Goal: Task Accomplishment & Management: Manage account settings

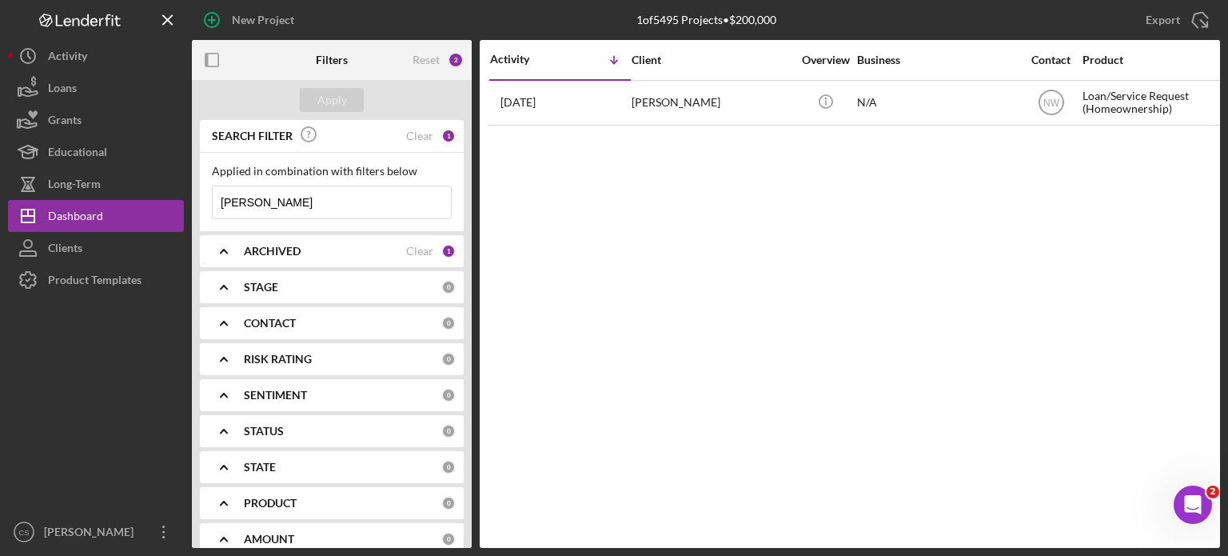
click at [221, 245] on icon "Icon/Expander" at bounding box center [224, 251] width 40 height 40
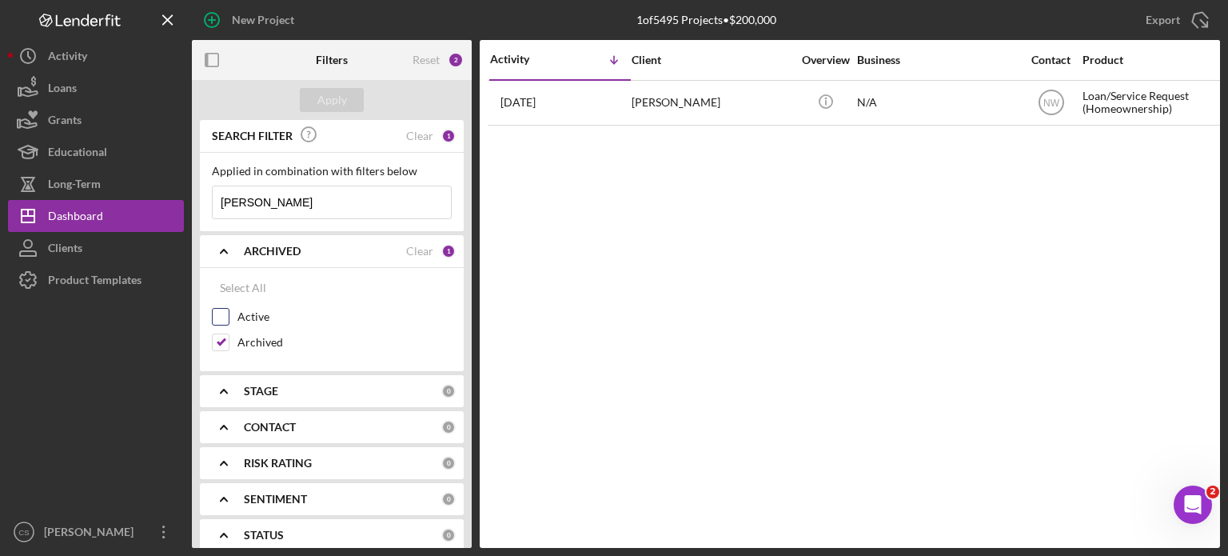
click at [221, 313] on input "Active" at bounding box center [221, 317] width 16 height 16
checkbox input "true"
click at [213, 342] on input "Archived" at bounding box center [221, 342] width 16 height 16
checkbox input "false"
click at [340, 102] on div "Apply" at bounding box center [332, 100] width 30 height 24
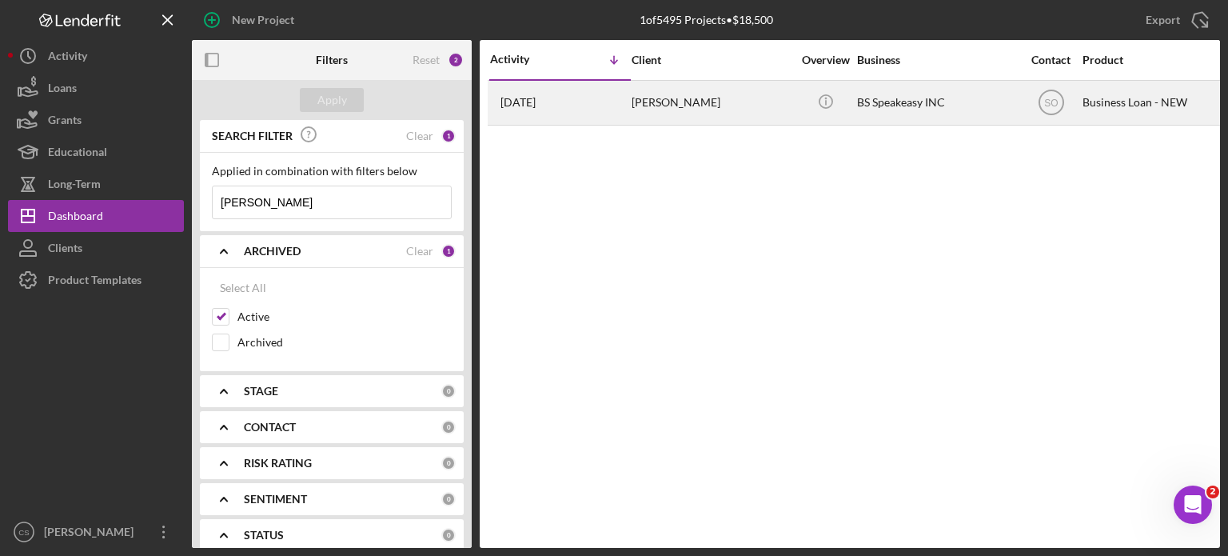
click at [652, 102] on div "[PERSON_NAME]" at bounding box center [712, 103] width 160 height 42
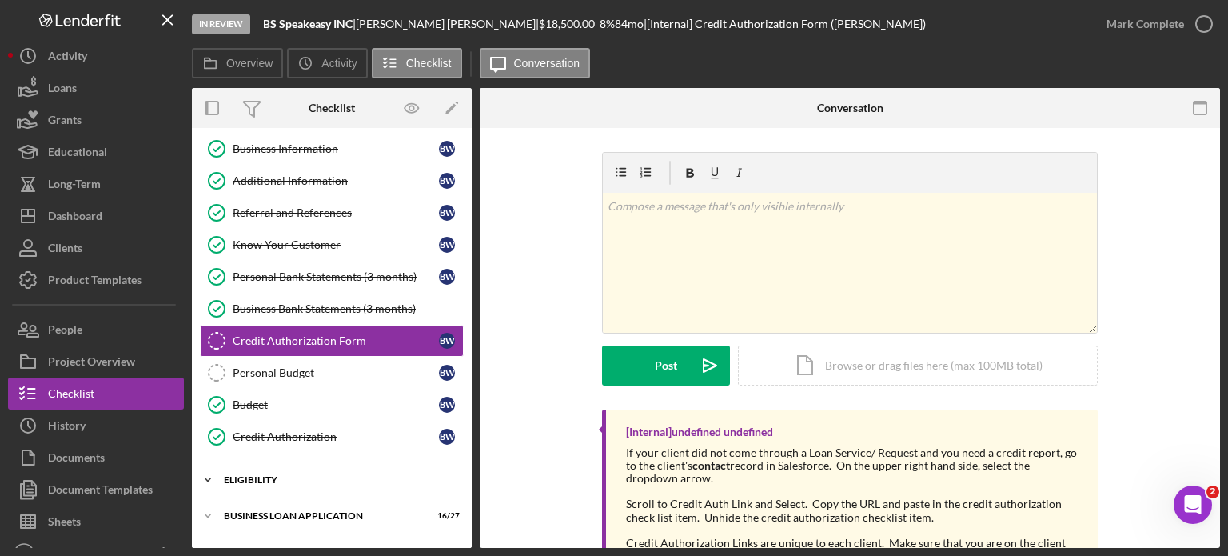
scroll to position [148, 0]
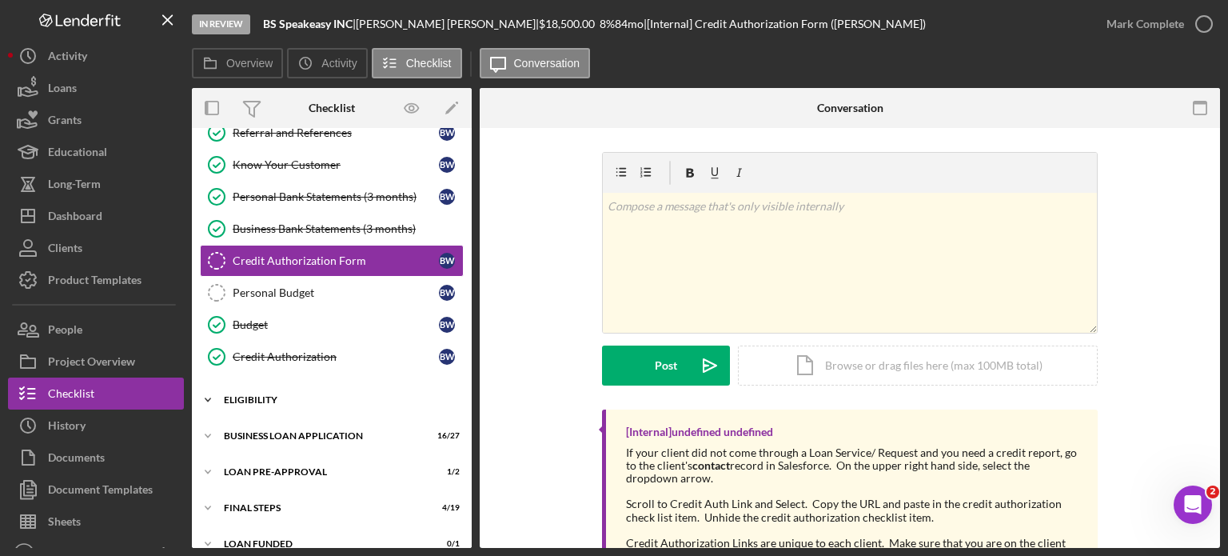
click at [211, 393] on icon "Icon/Expander" at bounding box center [208, 400] width 32 height 32
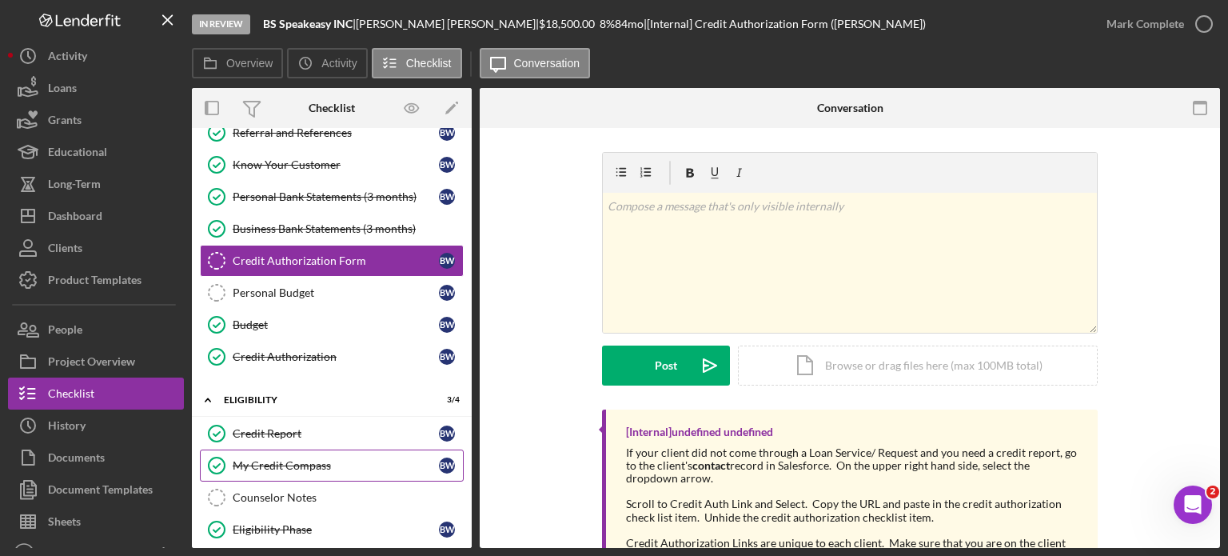
click at [310, 459] on div "My Credit Compass" at bounding box center [336, 465] width 206 height 13
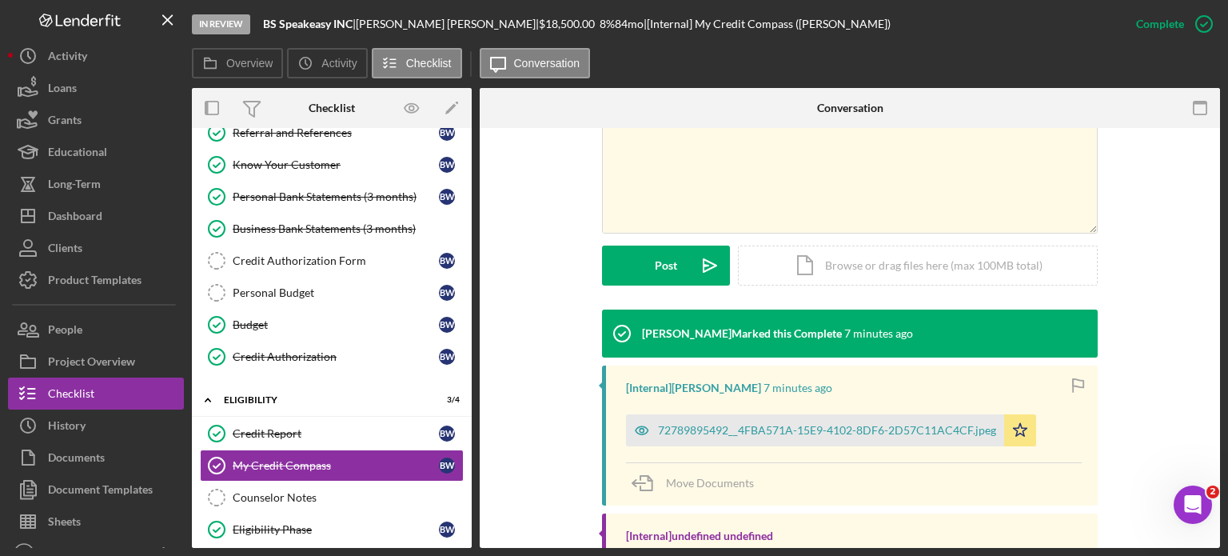
scroll to position [400, 0]
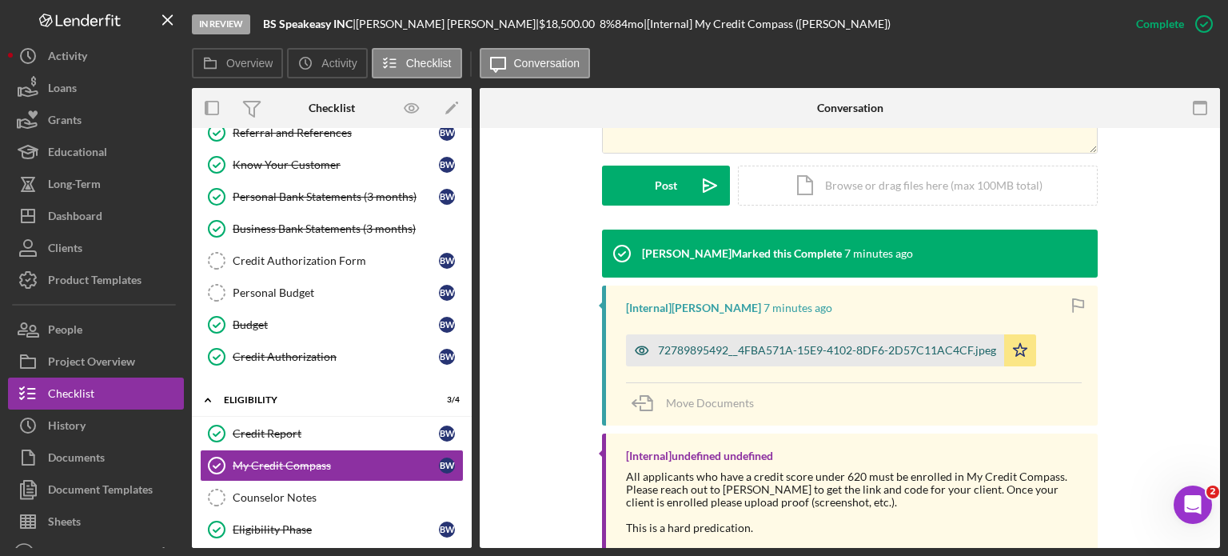
click at [749, 353] on div "72789895492__4FBA571A-15E9-4102-8DF6-2D57C11AC4CF.jpeg" at bounding box center [827, 350] width 338 height 13
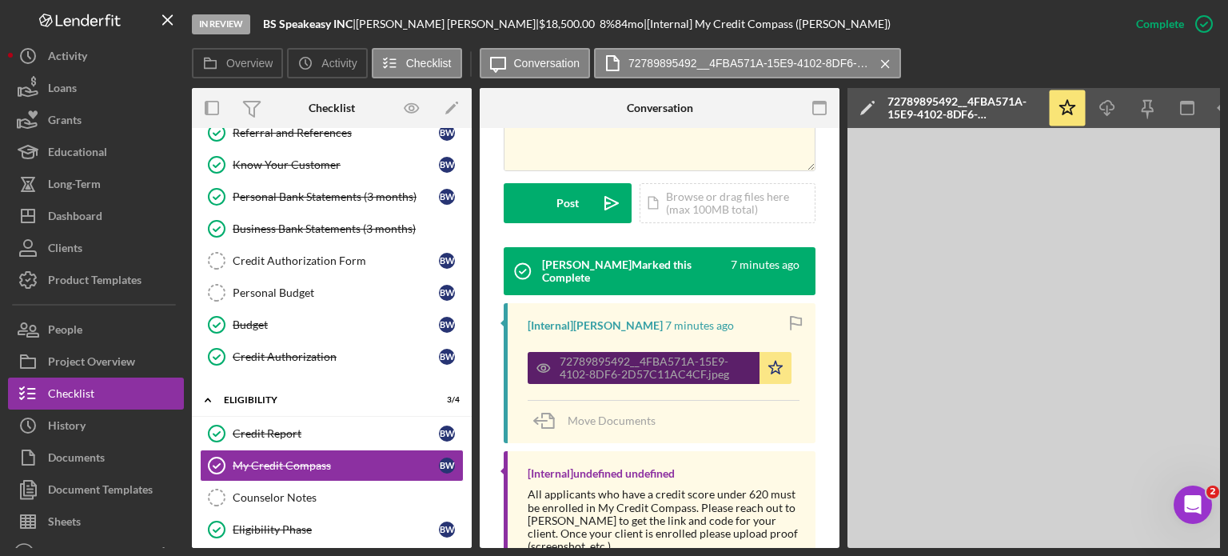
scroll to position [417, 0]
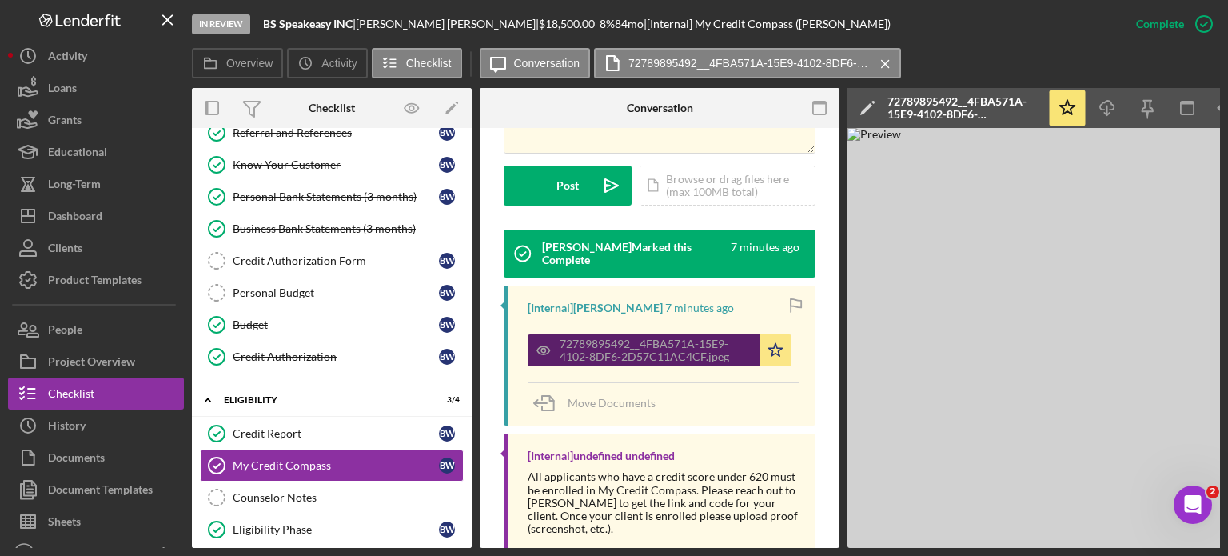
click at [749, 353] on div "72789895492__4FBA571A-15E9-4102-8DF6-2D57C11AC4CF.jpeg" at bounding box center [644, 350] width 232 height 32
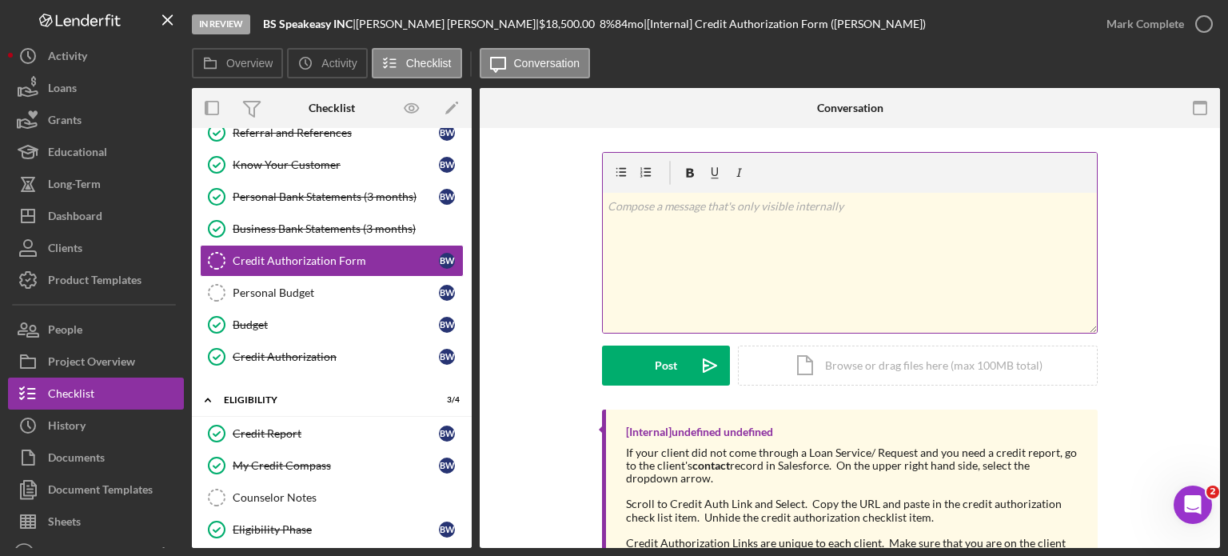
scroll to position [66, 0]
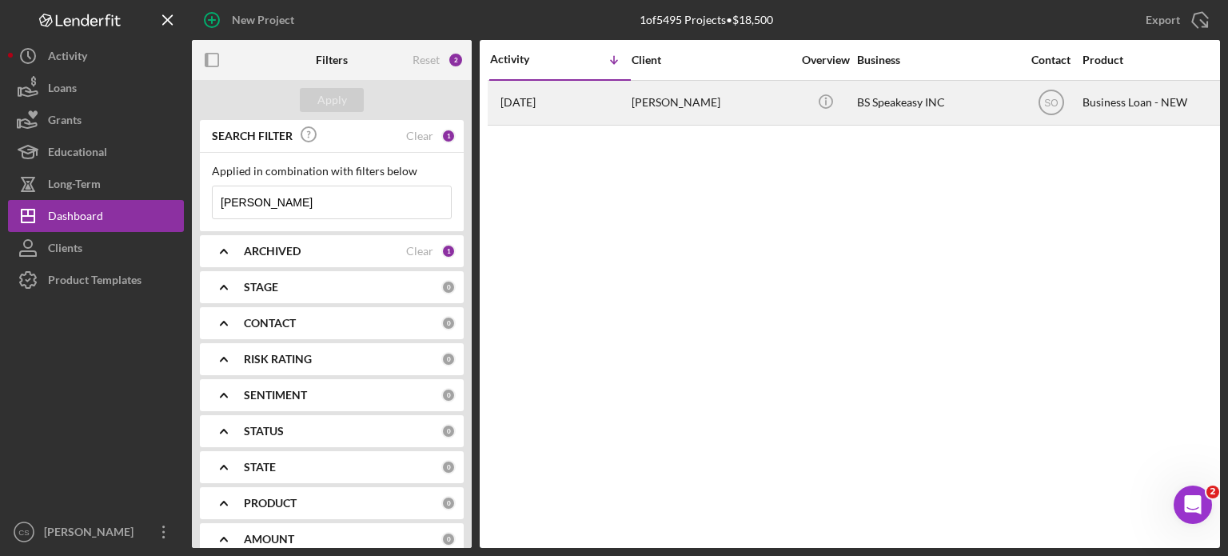
click at [536, 98] on time "[DATE]" at bounding box center [517, 102] width 35 height 13
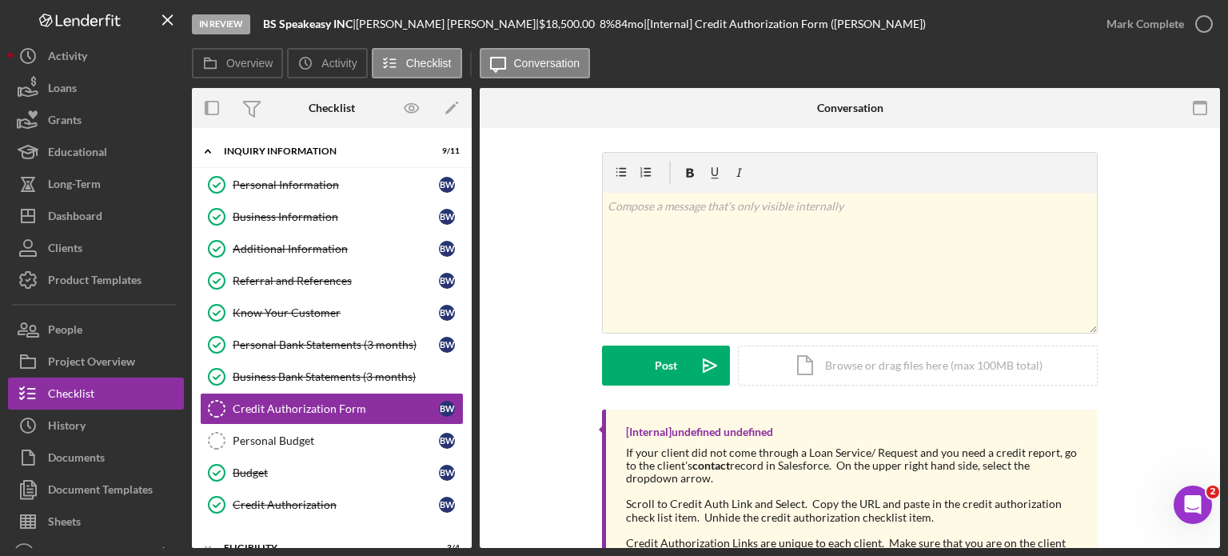
scroll to position [68, 0]
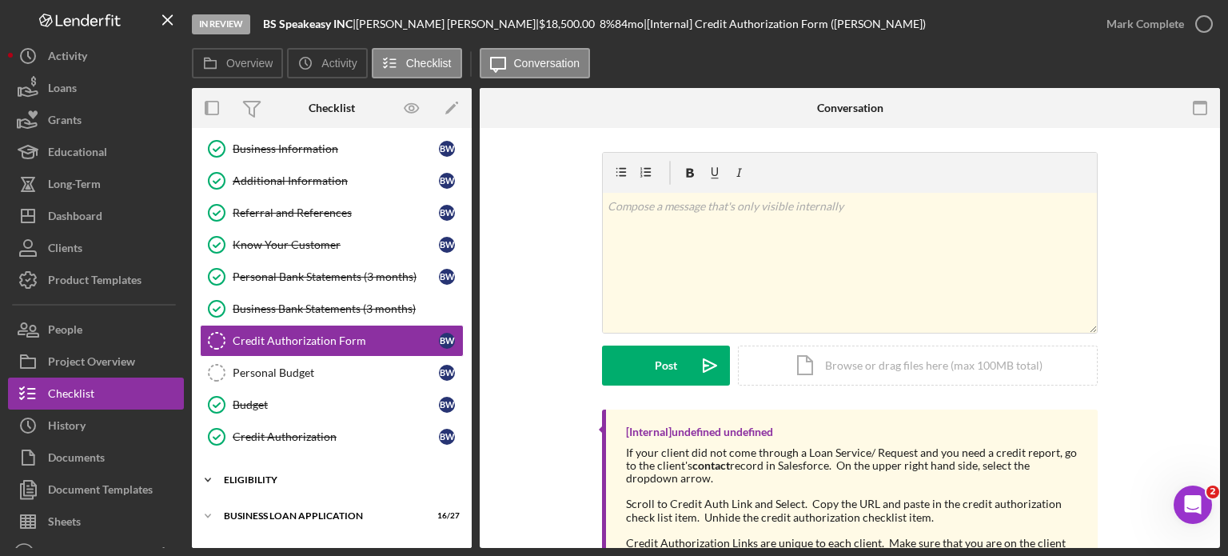
click at [248, 469] on div "Icon/Expander ELIGIBILITY 3 / 4" at bounding box center [332, 480] width 280 height 32
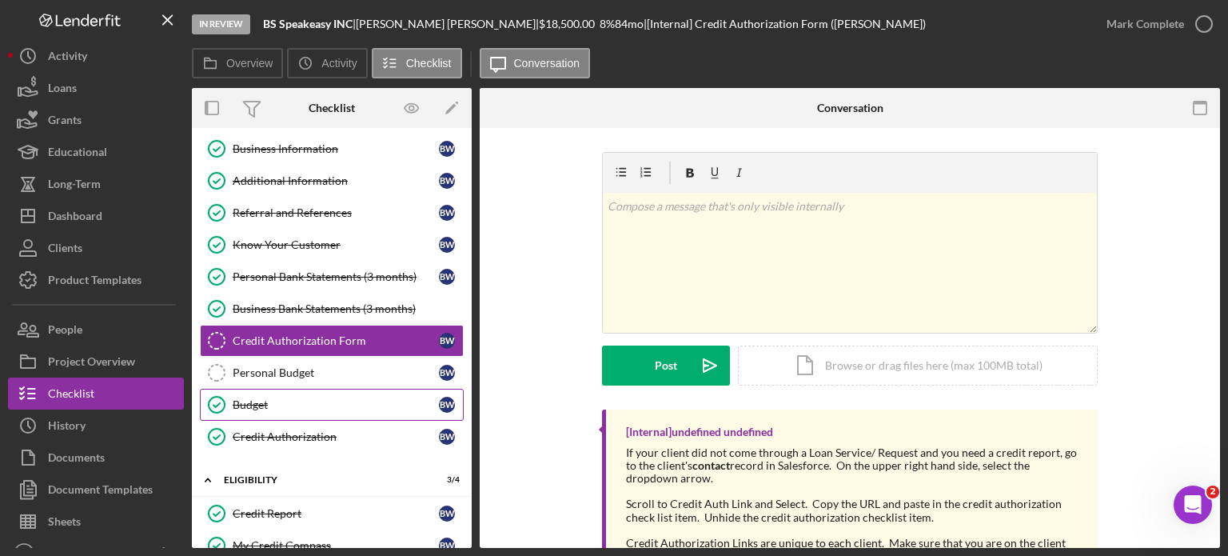
scroll to position [148, 0]
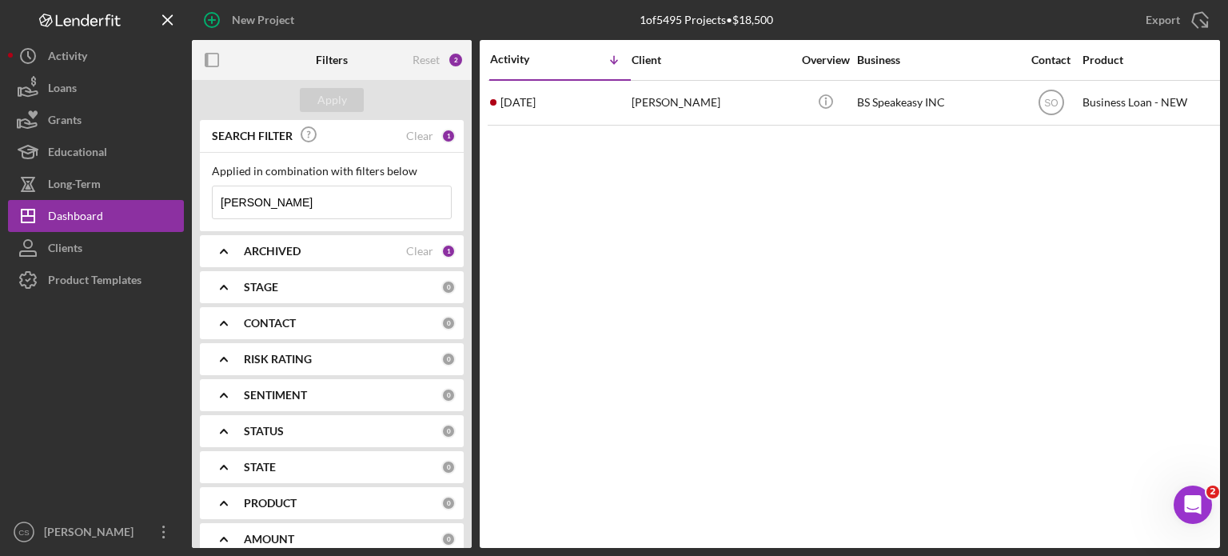
drag, startPoint x: 292, startPoint y: 195, endPoint x: 214, endPoint y: 193, distance: 77.6
click at [214, 193] on input "[PERSON_NAME]" at bounding box center [332, 202] width 238 height 32
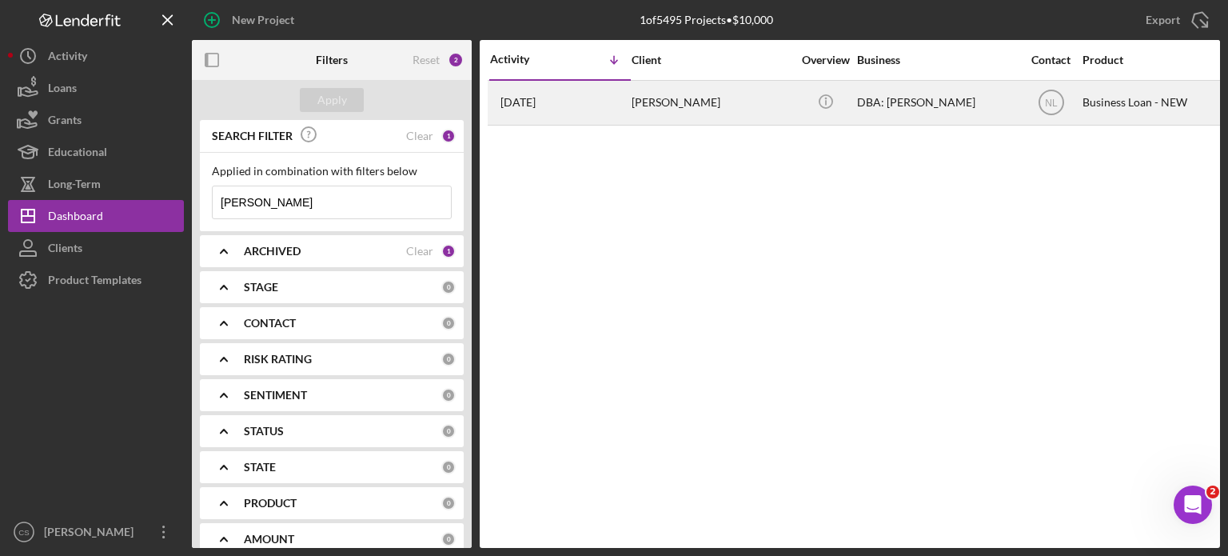
type input "[PERSON_NAME]"
click at [534, 104] on time "[DATE]" at bounding box center [517, 102] width 35 height 13
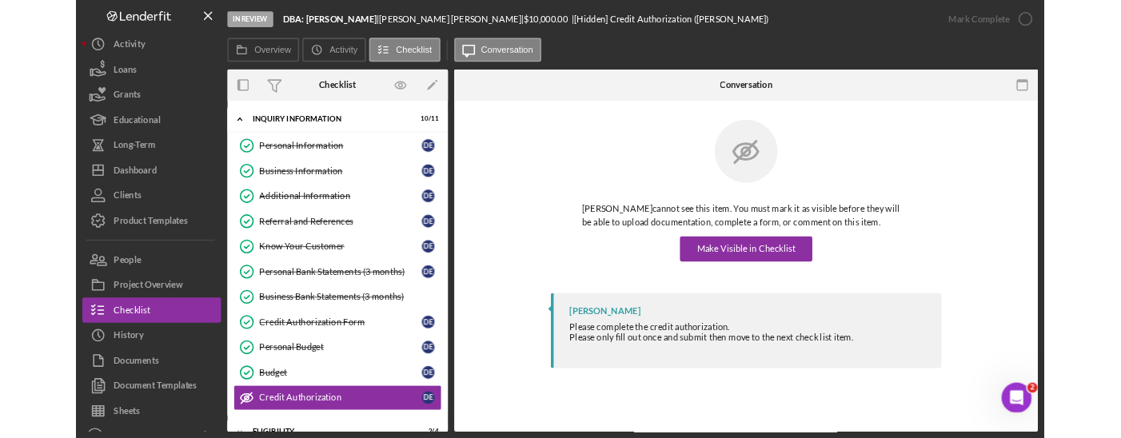
scroll to position [163, 0]
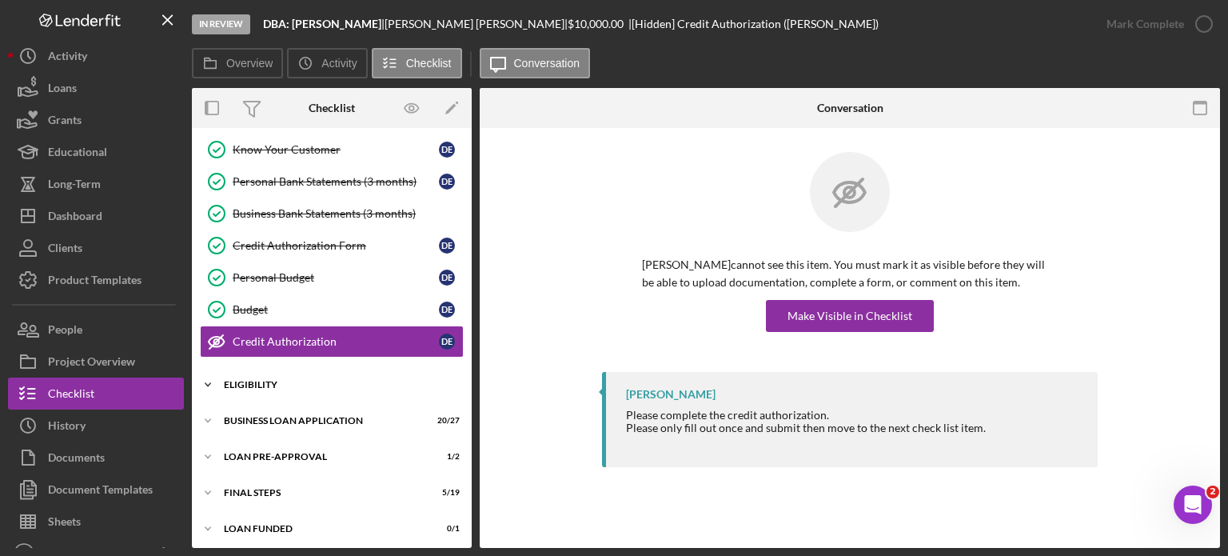
click at [211, 378] on icon "Icon/Expander" at bounding box center [208, 385] width 32 height 32
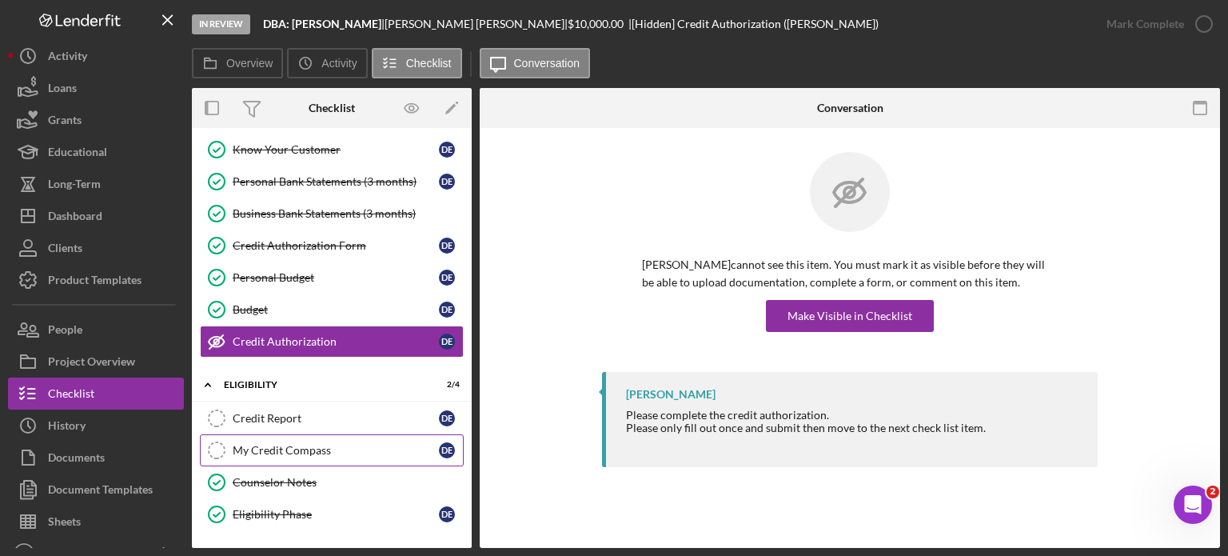
click at [266, 444] on div "My Credit Compass" at bounding box center [336, 450] width 206 height 13
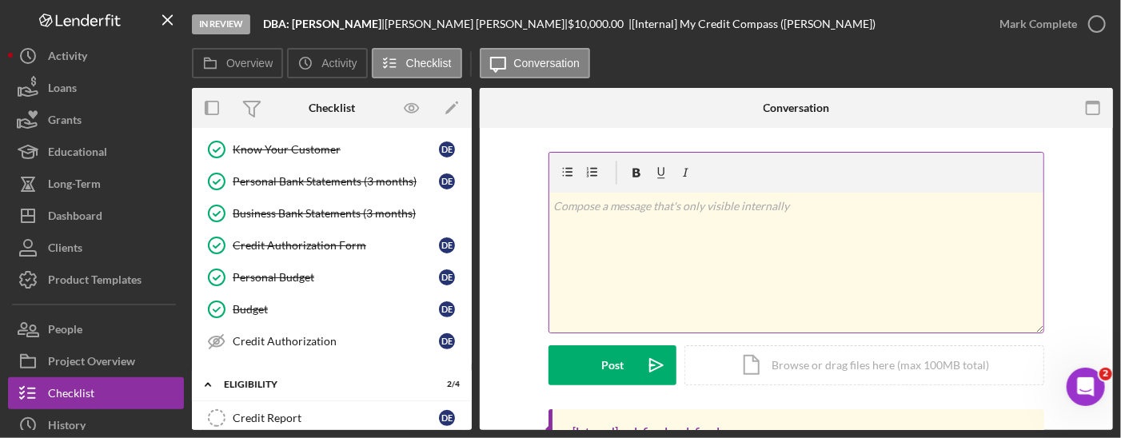
scroll to position [80, 0]
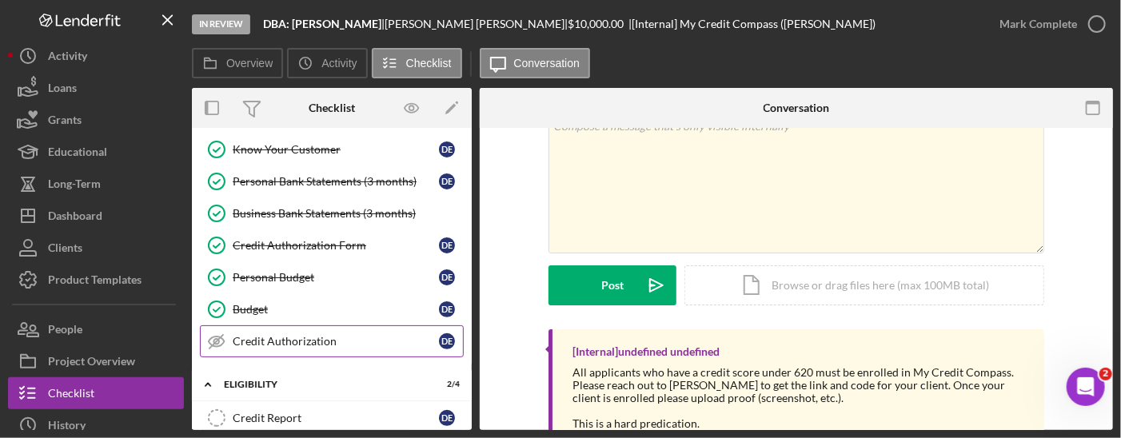
drag, startPoint x: 467, startPoint y: 278, endPoint x: 457, endPoint y: 337, distance: 59.9
click at [457, 337] on div "Personal Information Personal Information D E Business Information Business Inf…" at bounding box center [332, 186] width 280 height 360
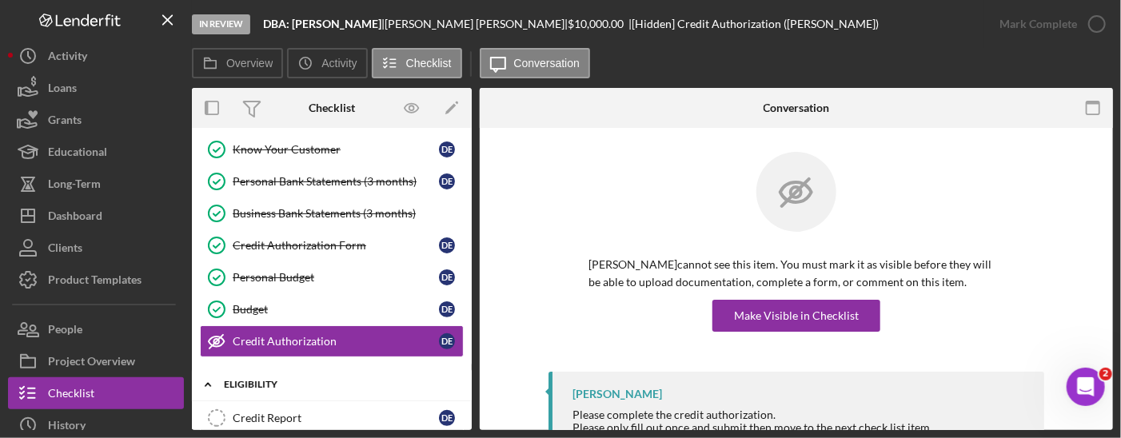
click at [203, 377] on icon "Icon/Expander" at bounding box center [208, 385] width 32 height 32
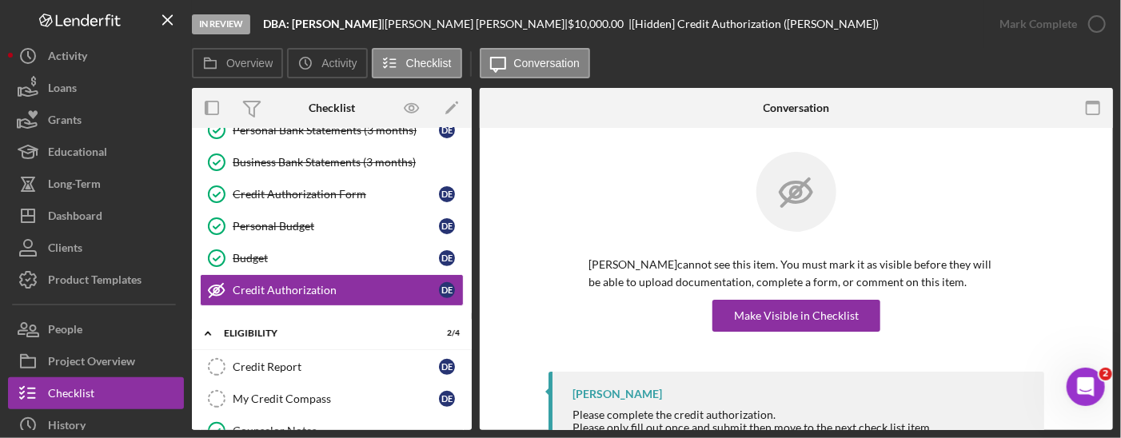
scroll to position [221, 0]
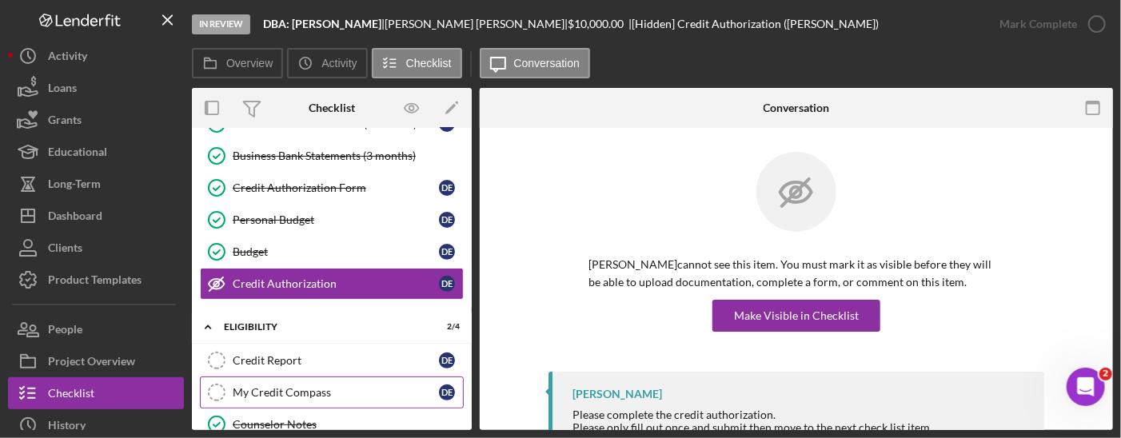
click at [301, 386] on div "My Credit Compass" at bounding box center [336, 392] width 206 height 13
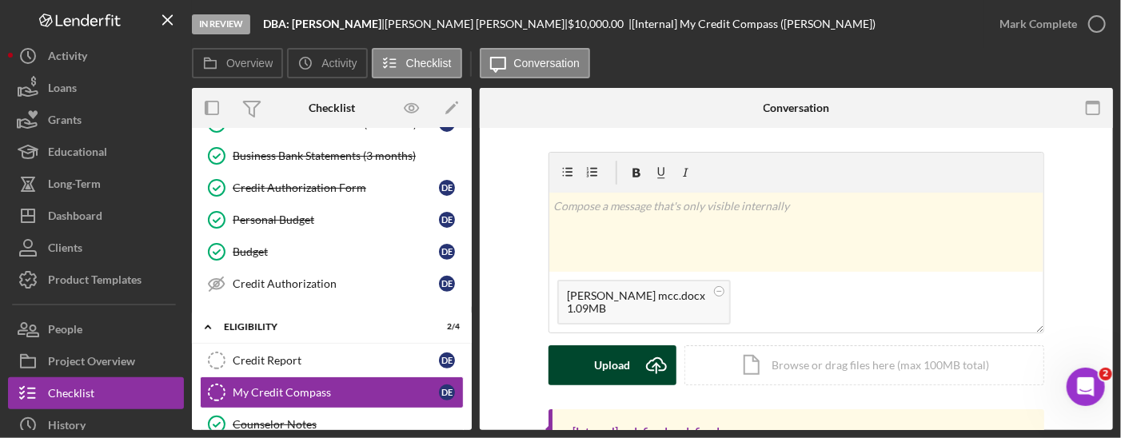
click at [656, 365] on line "submit" at bounding box center [656, 369] width 0 height 10
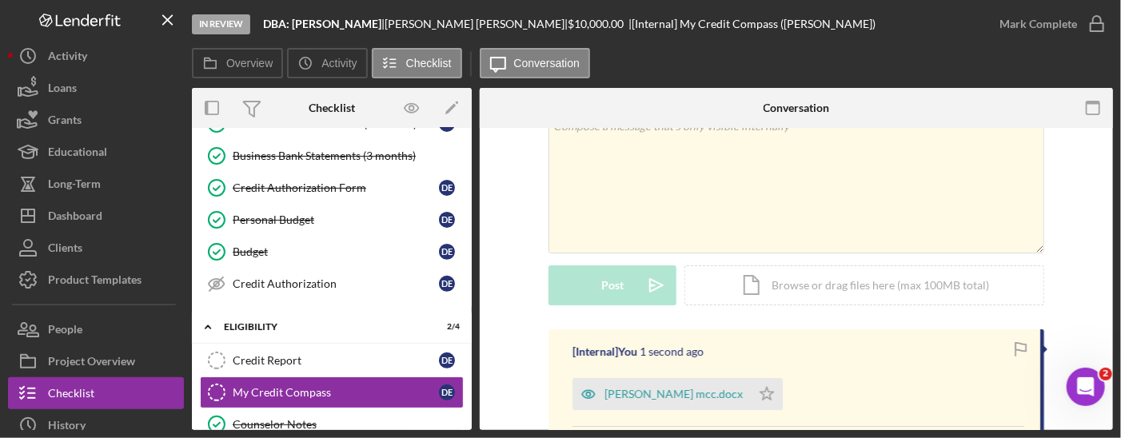
scroll to position [160, 0]
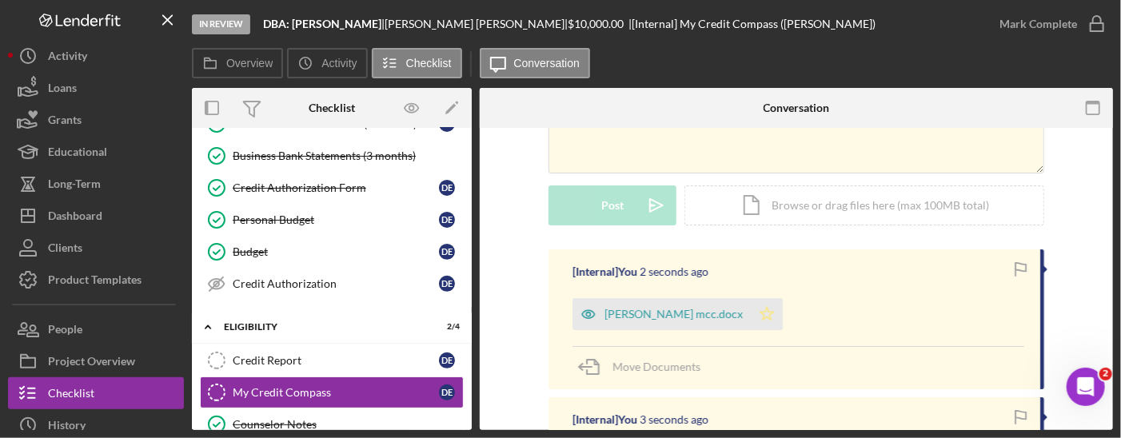
click at [758, 315] on icon "Icon/Star" at bounding box center [767, 314] width 32 height 32
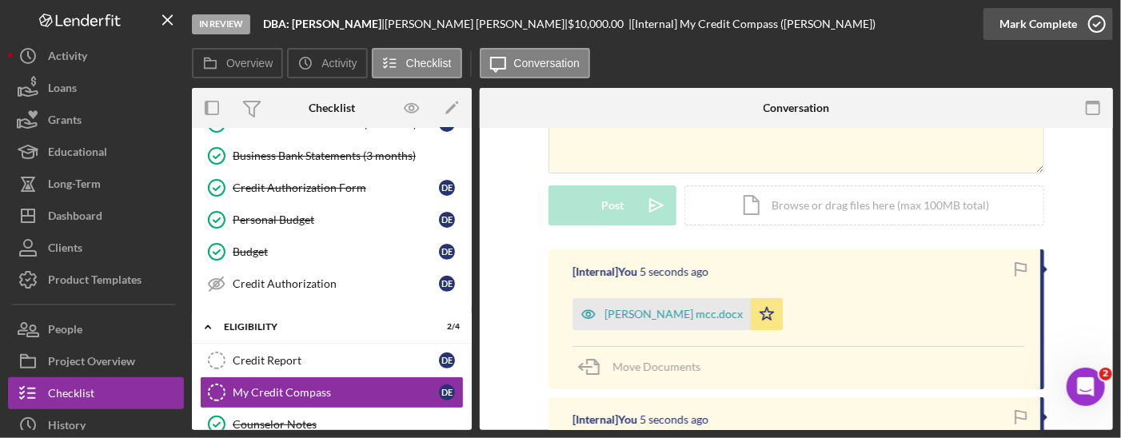
click at [1104, 25] on icon "button" at bounding box center [1097, 24] width 40 height 40
